Goal: Transaction & Acquisition: Purchase product/service

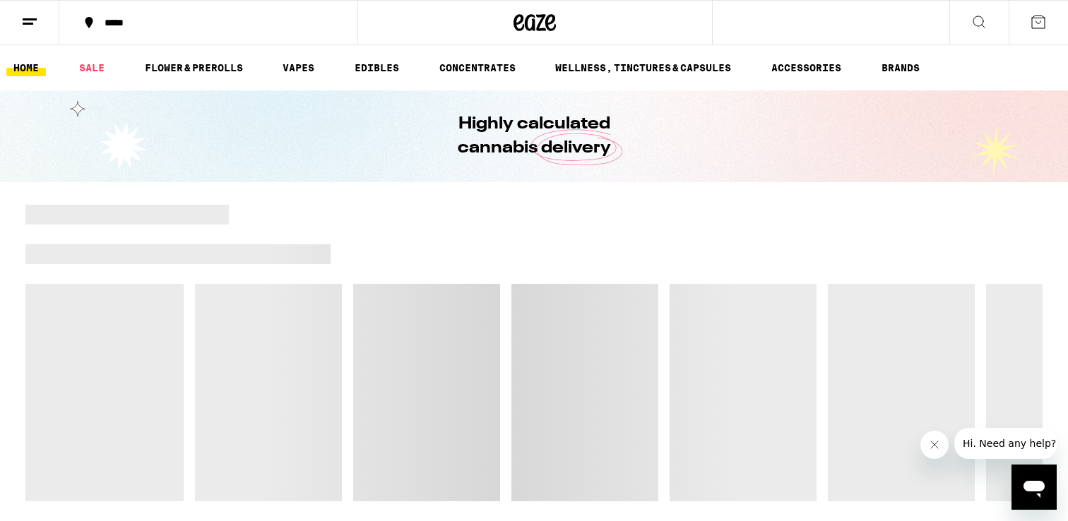
click at [971, 18] on icon at bounding box center [978, 21] width 17 height 17
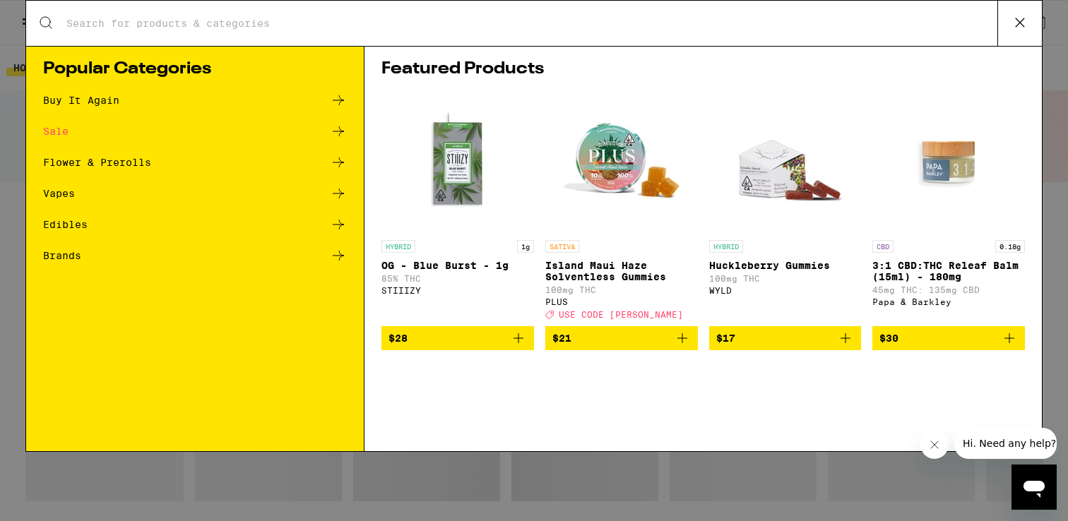
click at [584, 27] on input "Search for Products" at bounding box center [531, 23] width 931 height 13
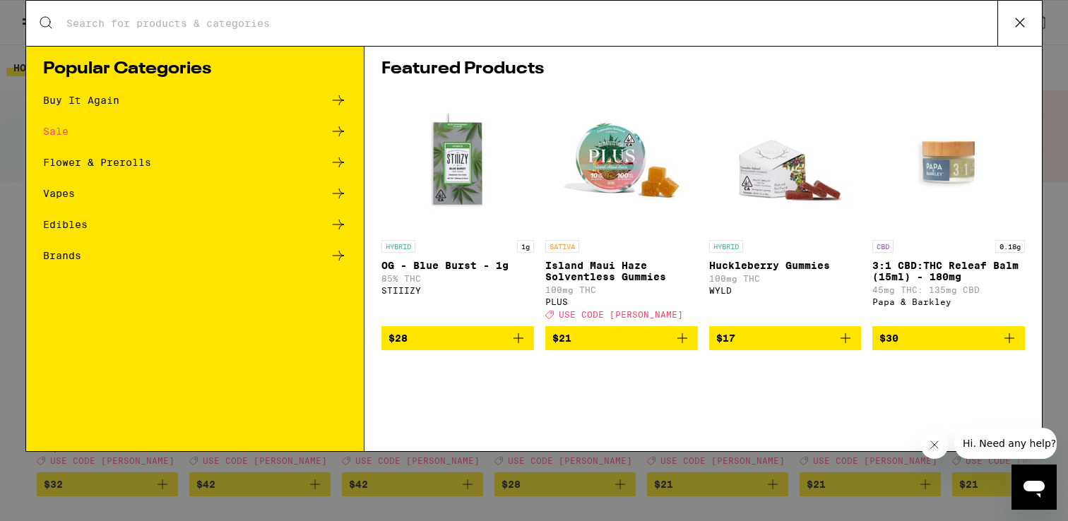
click at [104, 18] on input "Search for Products" at bounding box center [531, 23] width 931 height 13
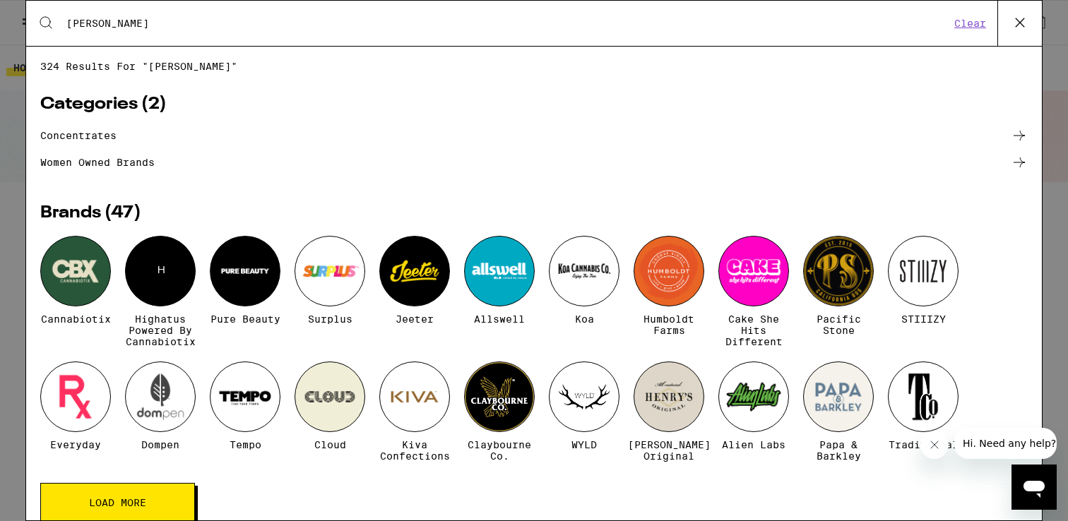
type input "[PERSON_NAME]"
click at [1028, 20] on icon at bounding box center [1019, 22] width 21 height 21
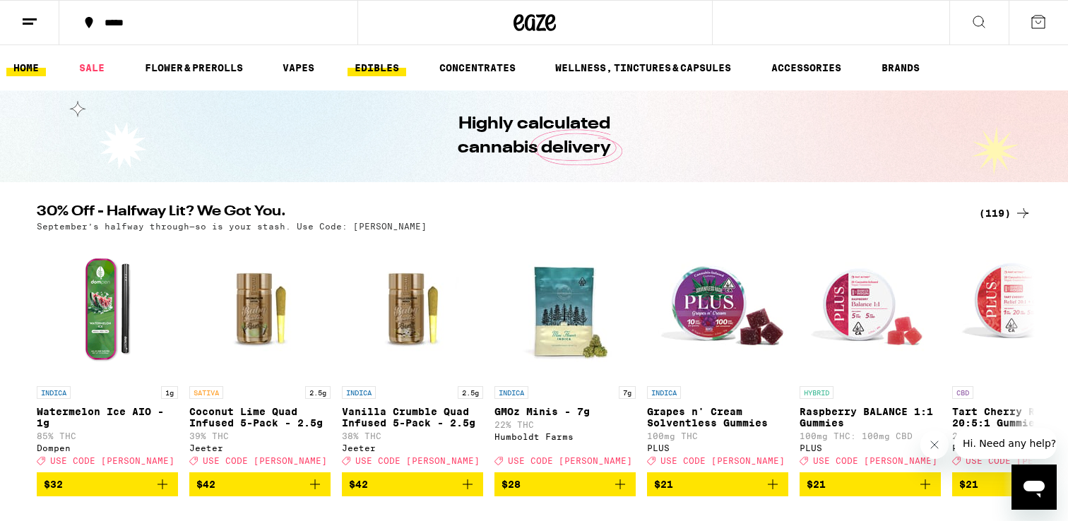
click at [405, 66] on link "EDIBLES" at bounding box center [376, 67] width 59 height 17
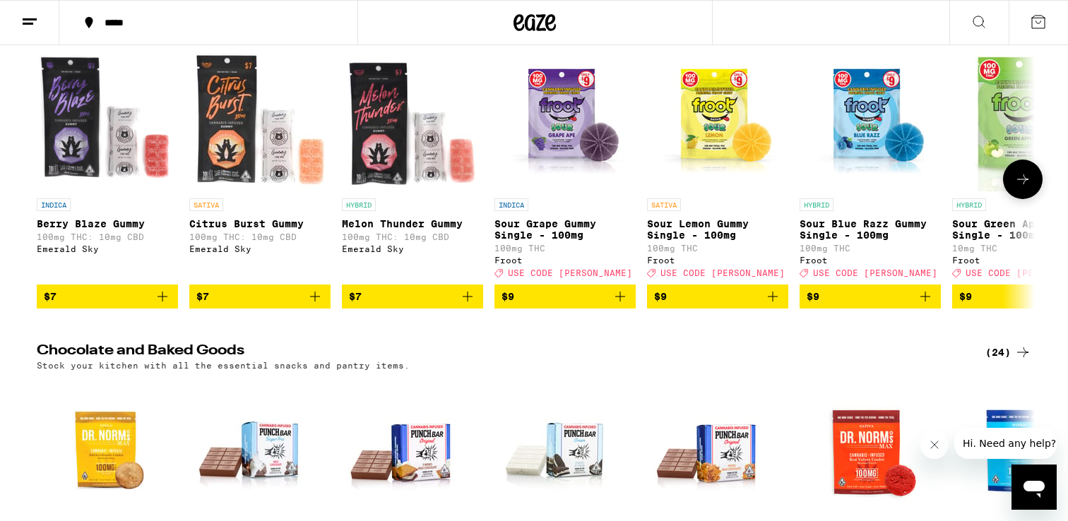
scroll to position [554, 0]
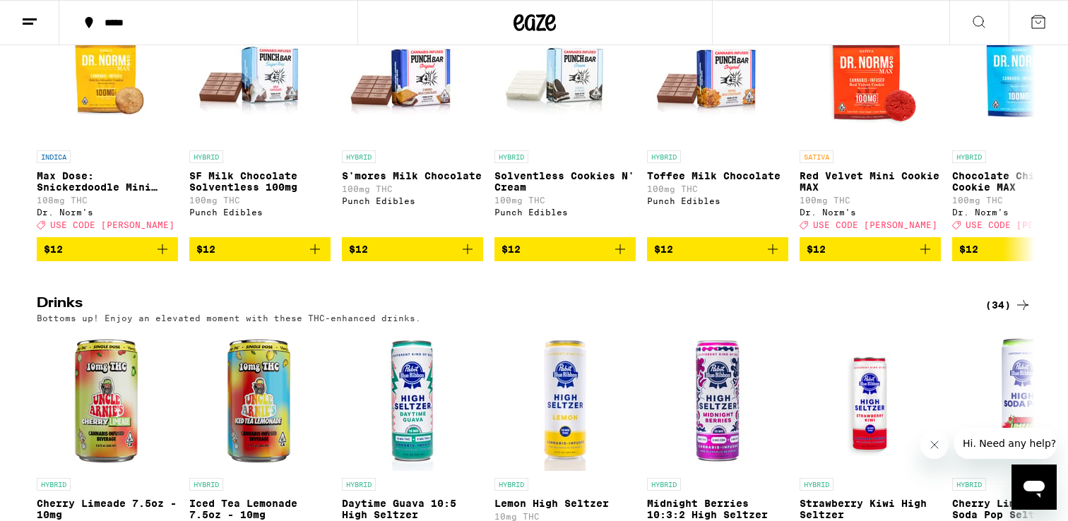
click at [1002, 314] on div "(34)" at bounding box center [1008, 305] width 46 height 17
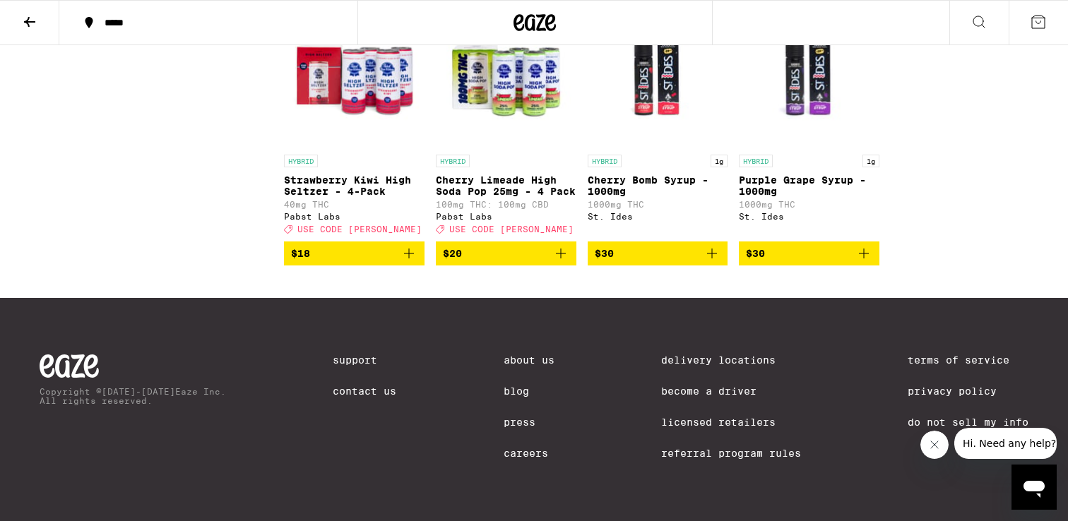
scroll to position [1856, 0]
